Goal: Information Seeking & Learning: Learn about a topic

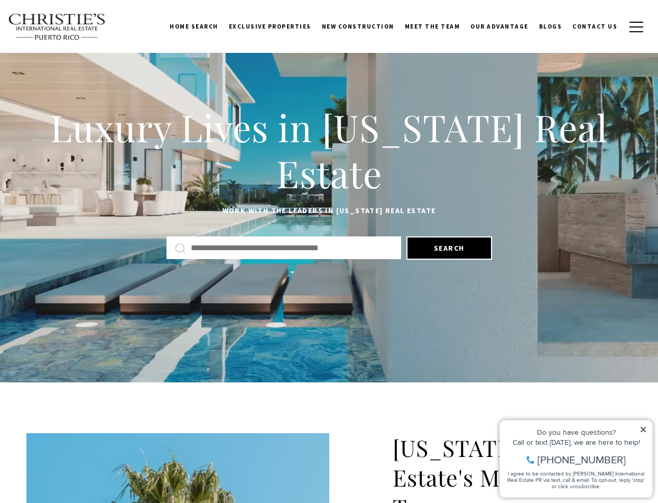
scroll to position [30, 0]
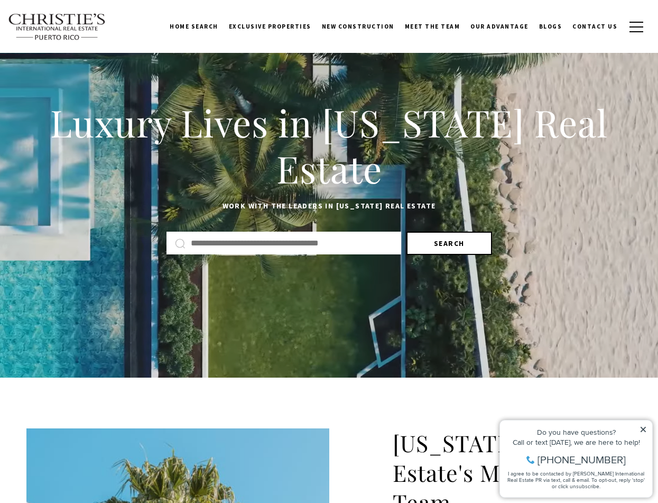
click at [435, 244] on button "Search" at bounding box center [450, 243] width 86 height 23
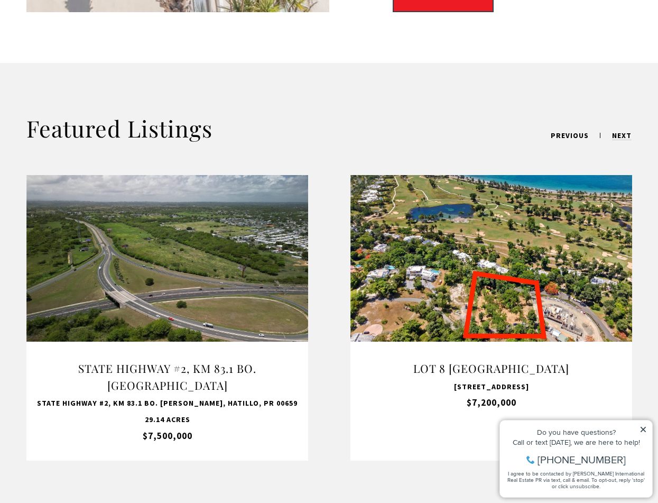
scroll to position [818, 0]
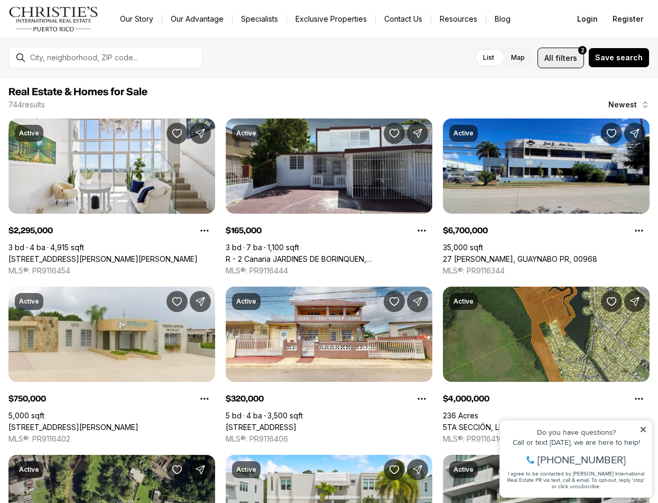
click at [553, 61] on span "All" at bounding box center [548, 57] width 9 height 11
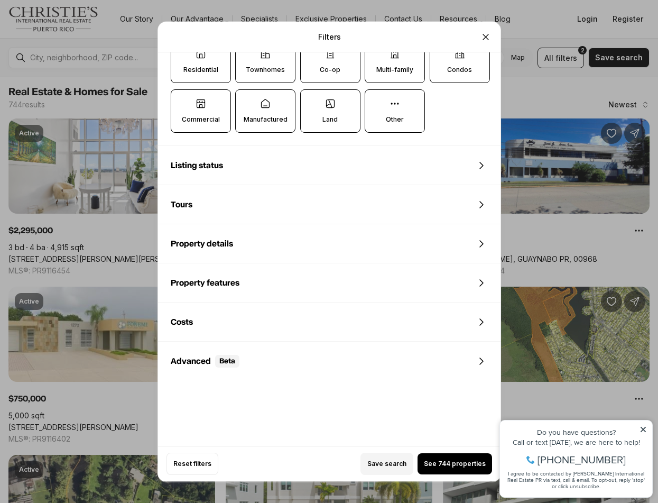
scroll to position [382, 0]
click at [205, 169] on span "Listing status" at bounding box center [197, 165] width 52 height 8
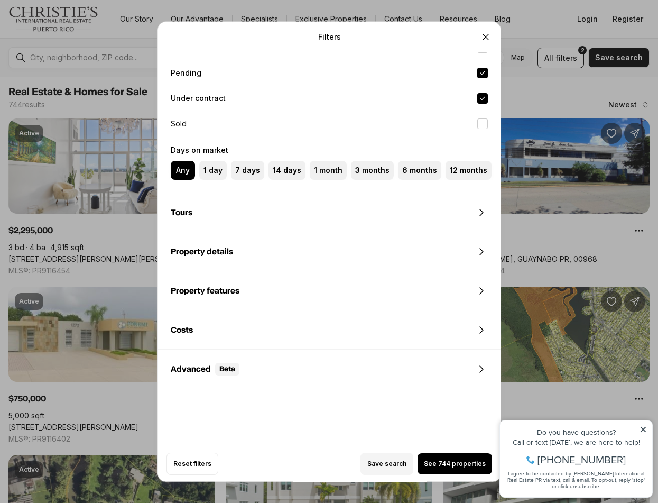
scroll to position [556, 0]
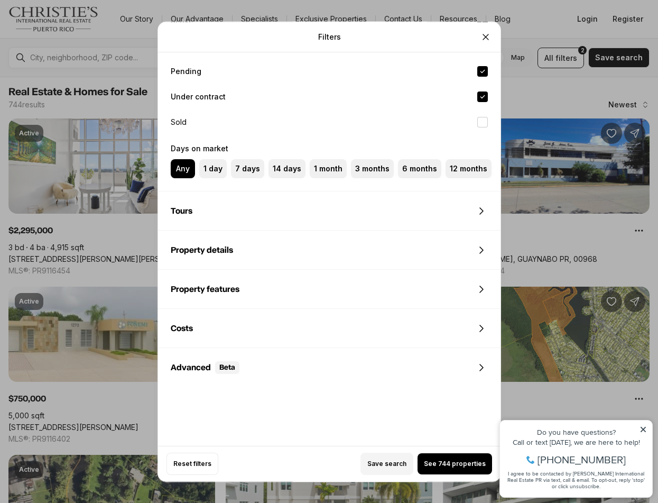
click at [194, 253] on span "Property details" at bounding box center [202, 250] width 62 height 8
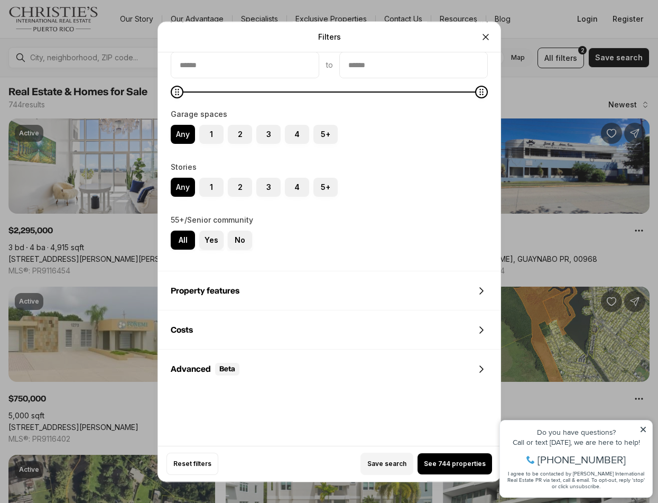
scroll to position [939, 0]
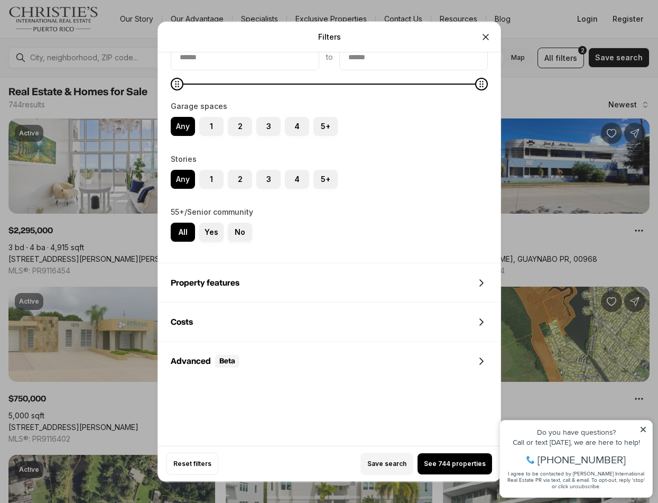
click at [193, 365] on div "Advanced Beta" at bounding box center [205, 361] width 69 height 13
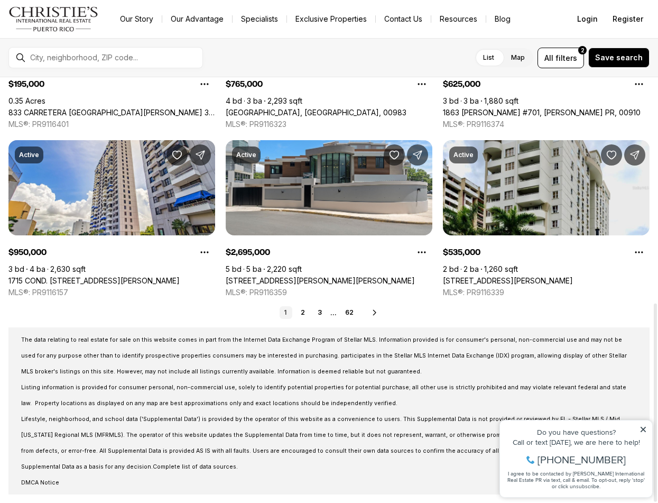
scroll to position [483, 0]
click at [303, 315] on link "2" at bounding box center [303, 312] width 13 height 13
